Goal: Navigation & Orientation: Find specific page/section

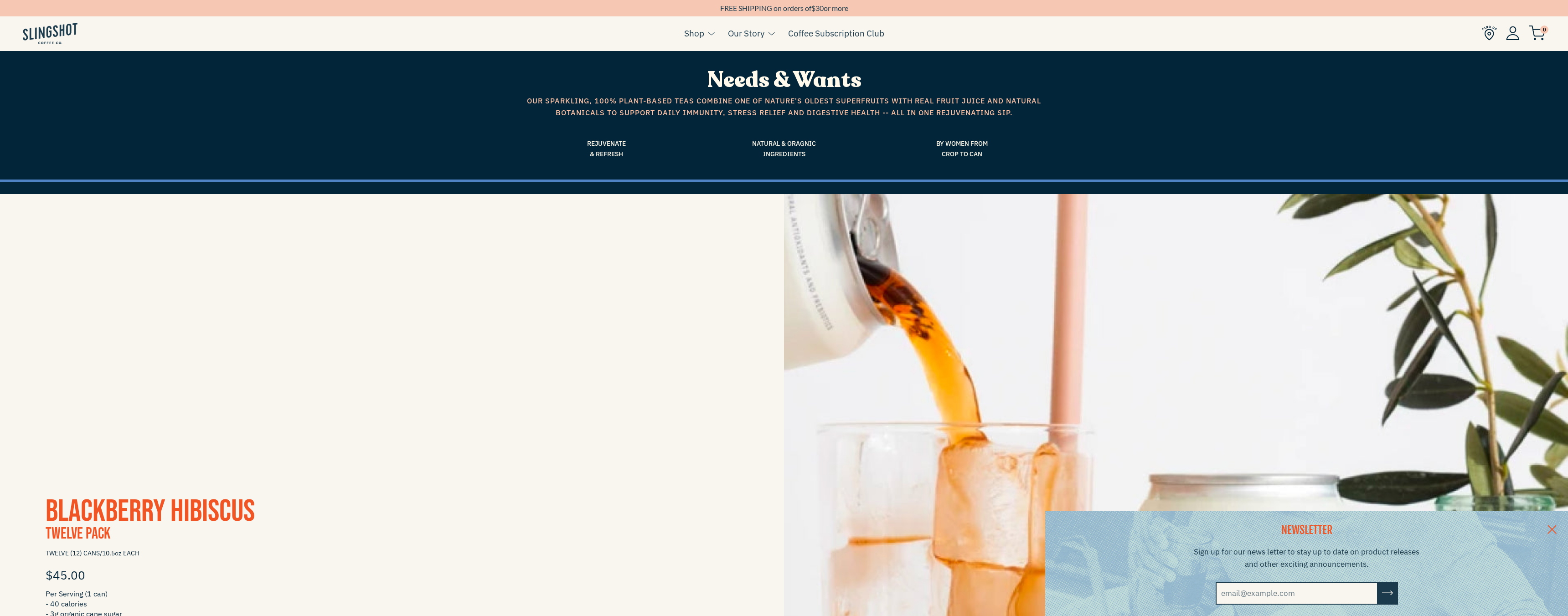
click at [612, 159] on span "Rejuvenate & Refresh" at bounding box center [606, 149] width 164 height 21
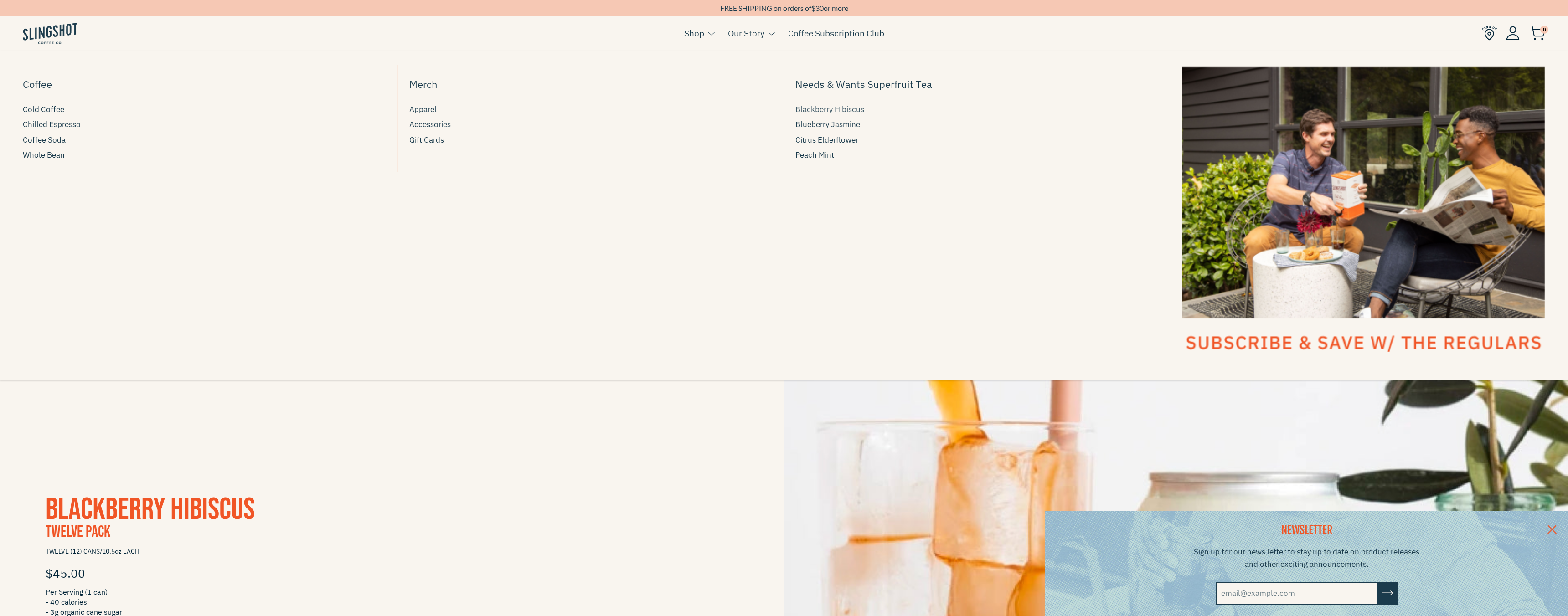
scroll to position [3, 0]
click at [56, 139] on span "Coffee Soda" at bounding box center [44, 140] width 43 height 12
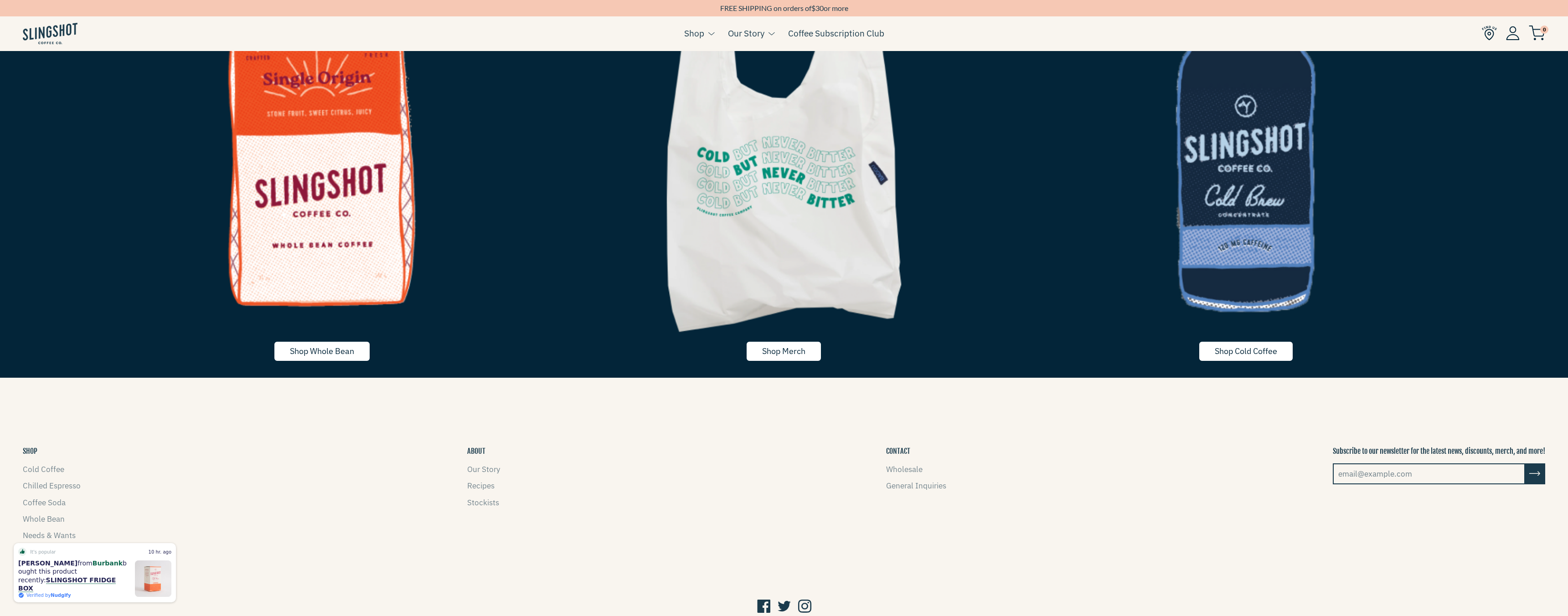
scroll to position [3499, 0]
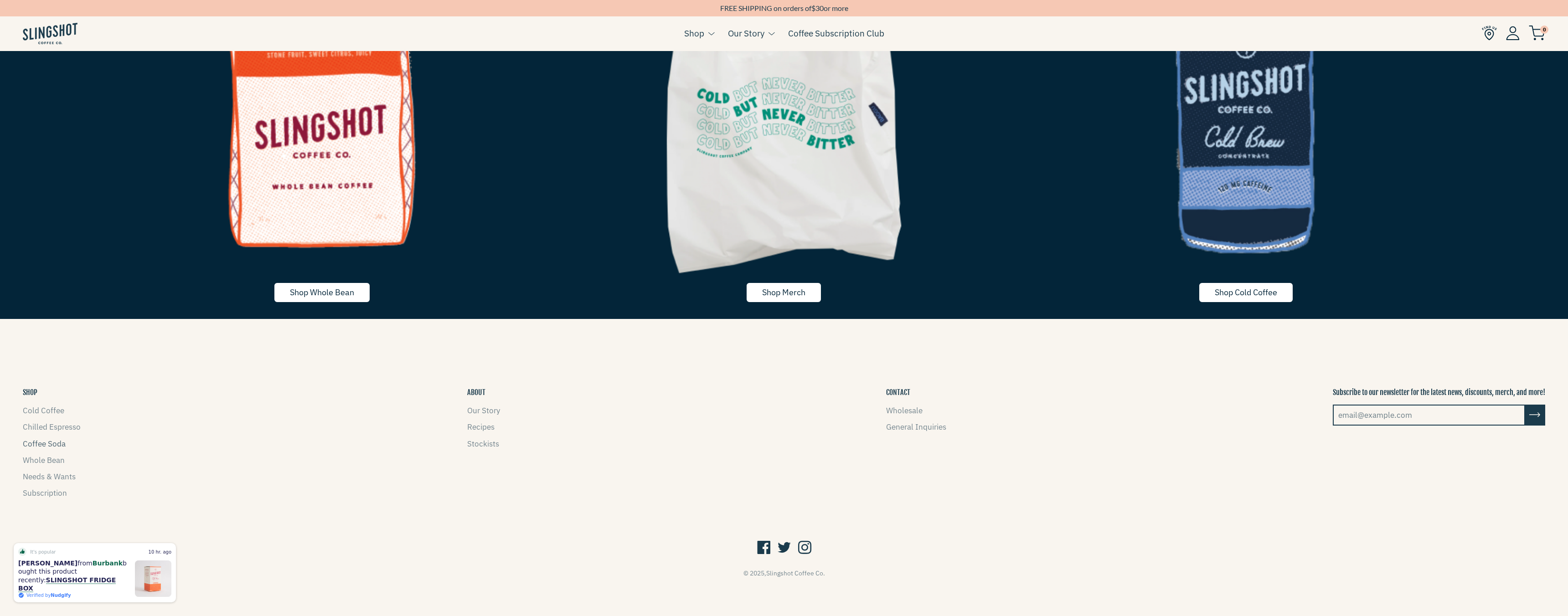
click at [56, 443] on link "Coffee Soda" at bounding box center [44, 444] width 43 height 10
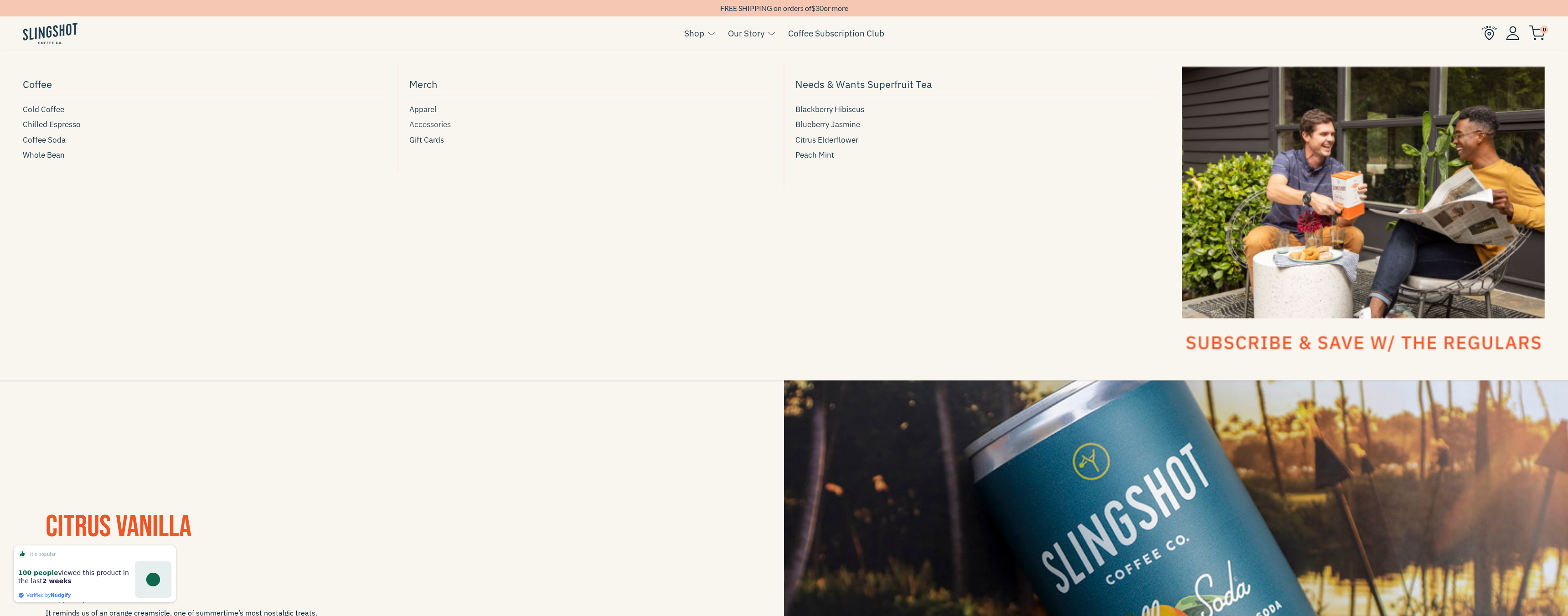
scroll to position [8, 0]
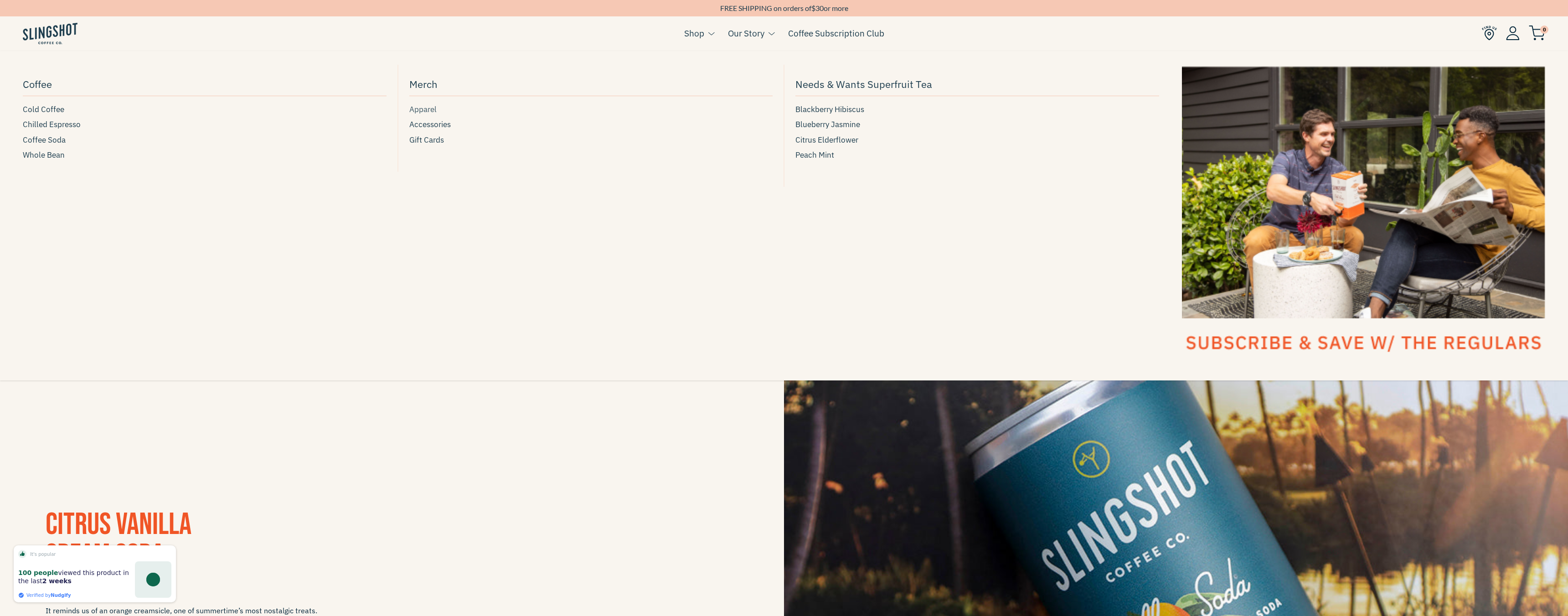
click at [427, 111] on span "Apparel" at bounding box center [423, 110] width 27 height 12
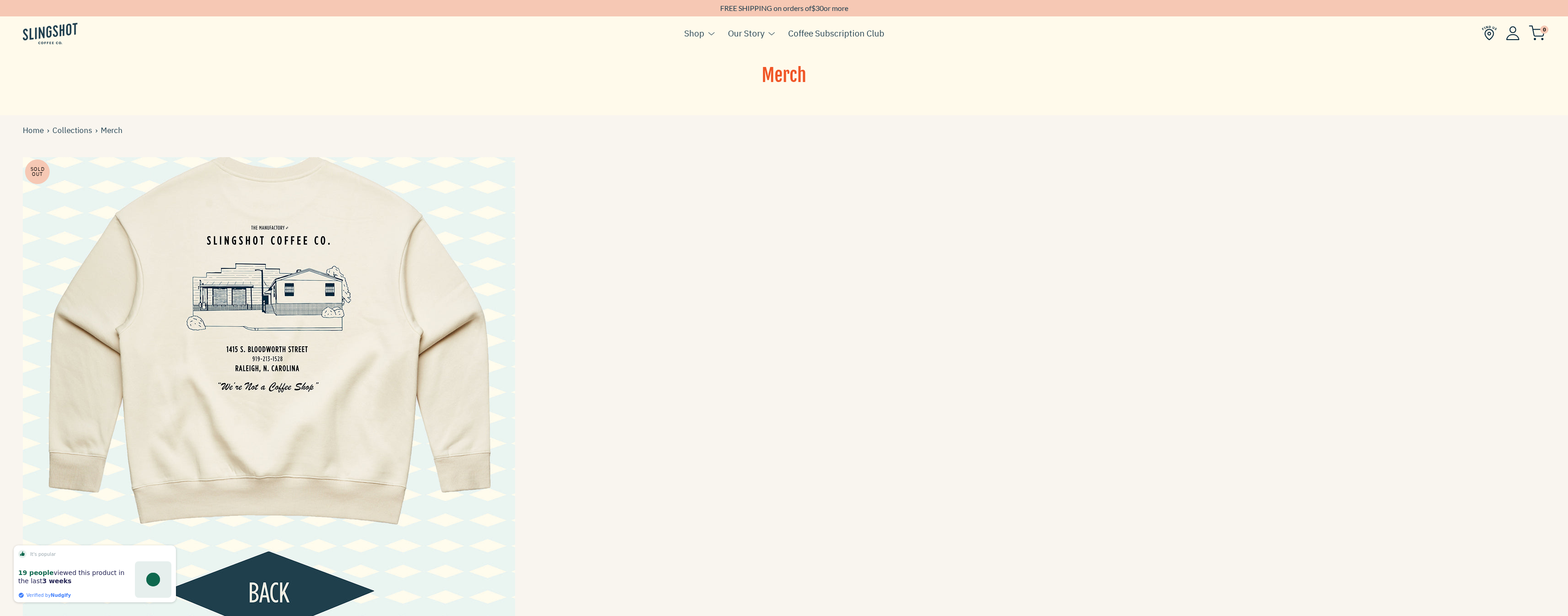
scroll to position [1, 0]
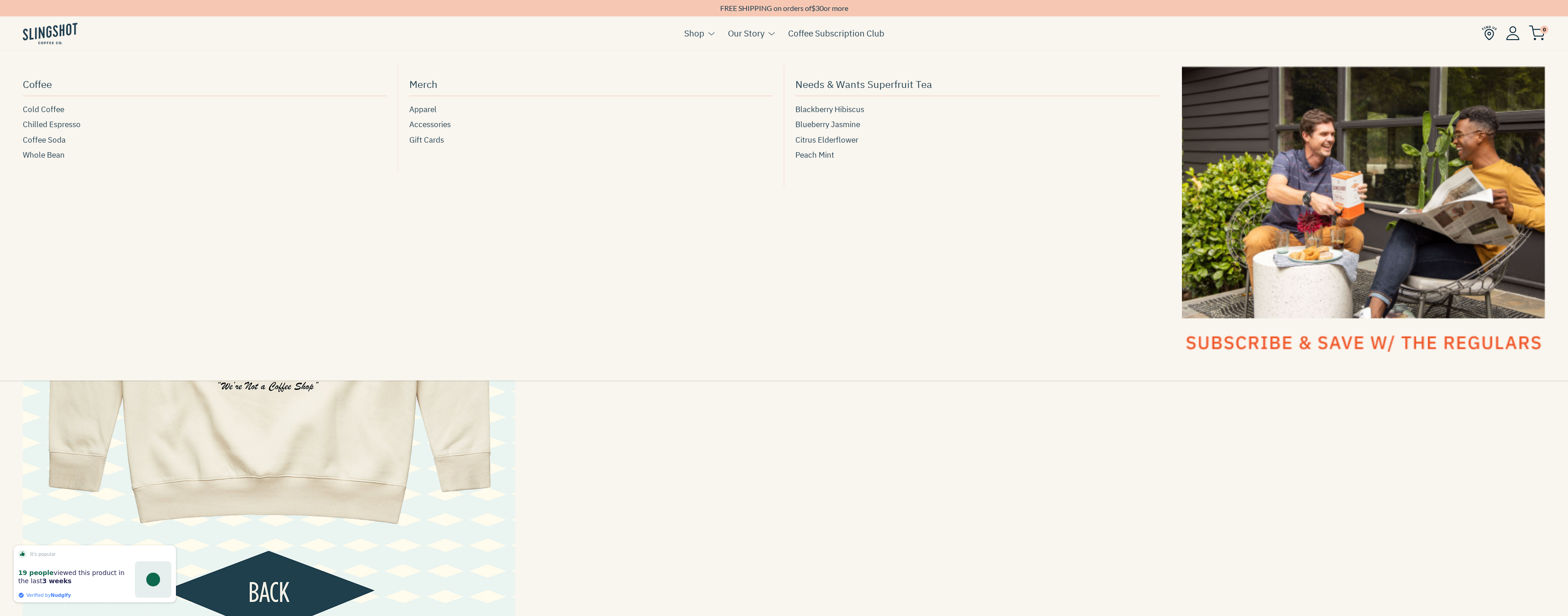
click at [692, 35] on link "Shop" at bounding box center [694, 33] width 20 height 14
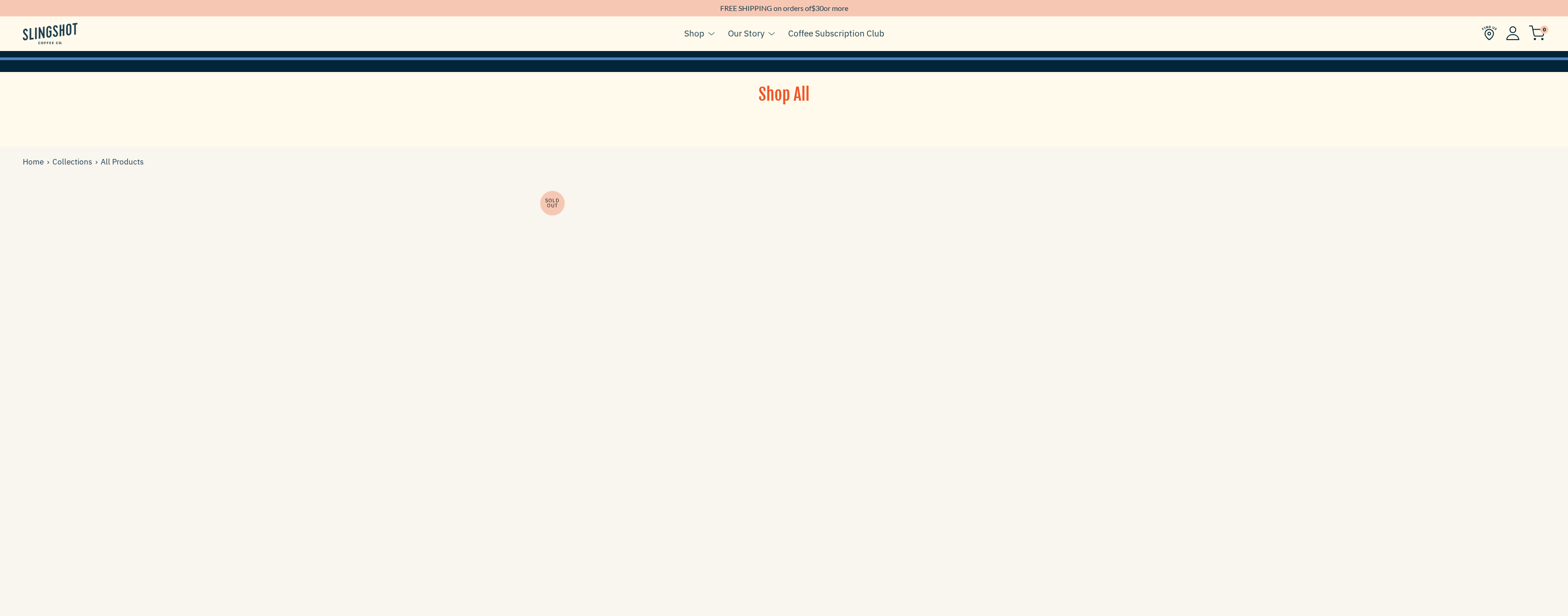
scroll to position [184, 0]
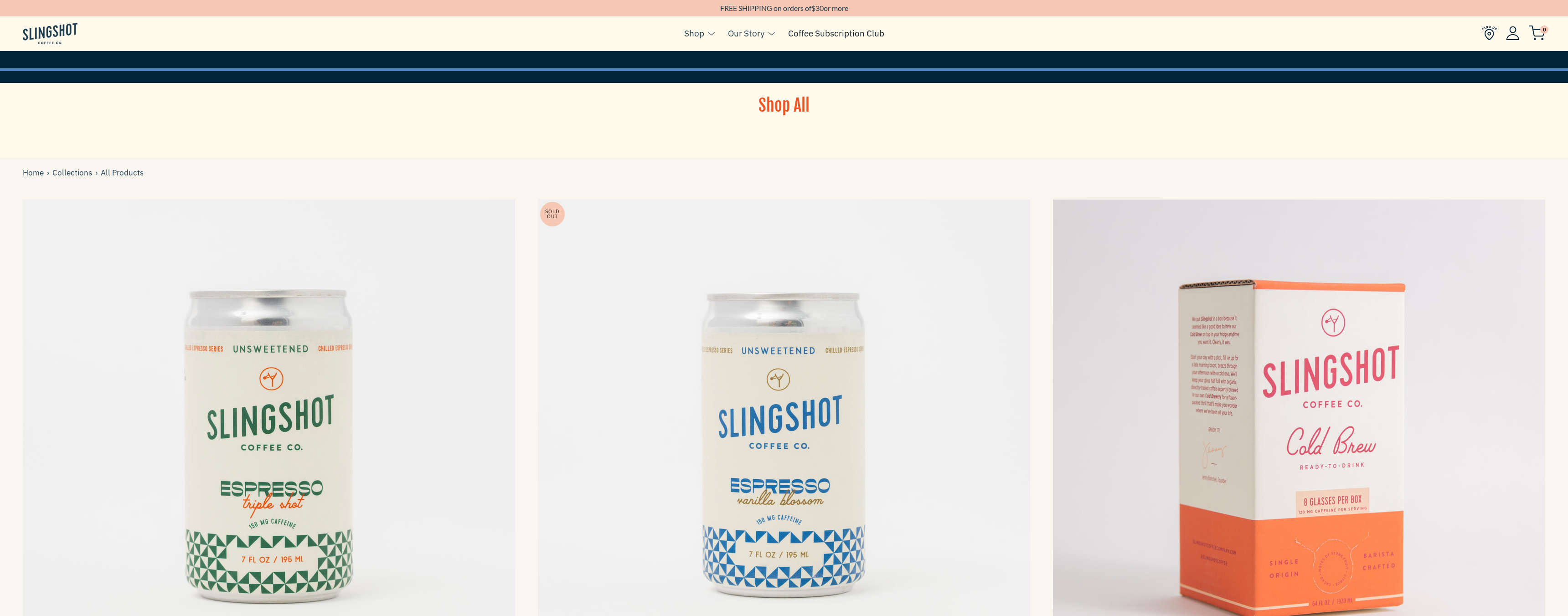
click at [837, 39] on link "Coffee Subscription Club" at bounding box center [836, 33] width 96 height 14
